Goal: Task Accomplishment & Management: Manage account settings

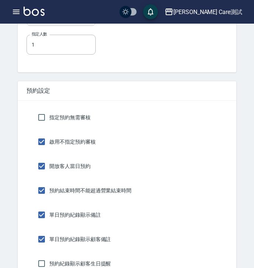
scroll to position [182, 0]
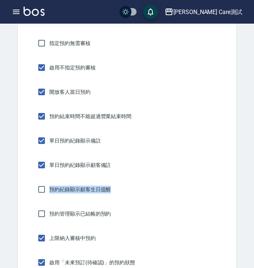
drag, startPoint x: 114, startPoint y: 189, endPoint x: 49, endPoint y: 190, distance: 64.9
click at [49, 190] on div "預約紀錄顯示顧客生日提醒" at bounding box center [127, 188] width 201 height 15
copy span "預約紀錄顯示顧客生日提醒"
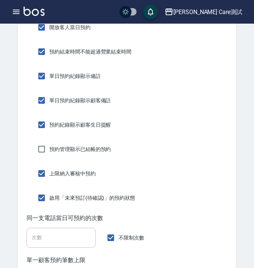
scroll to position [0, 135]
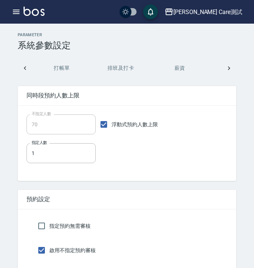
scroll to position [182, 0]
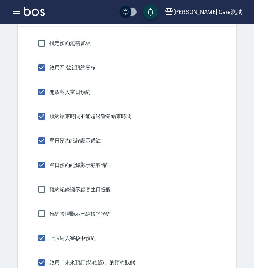
click at [164, 95] on div "開放客人當日預約" at bounding box center [127, 91] width 201 height 15
